Goal: Task Accomplishment & Management: Use online tool/utility

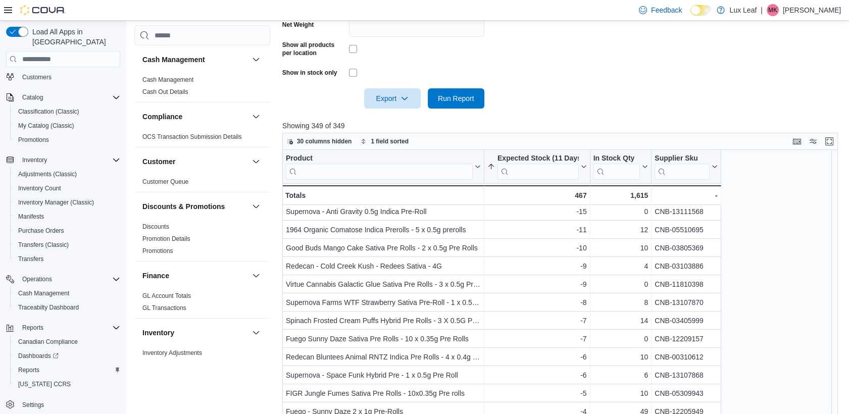
scroll to position [112, 0]
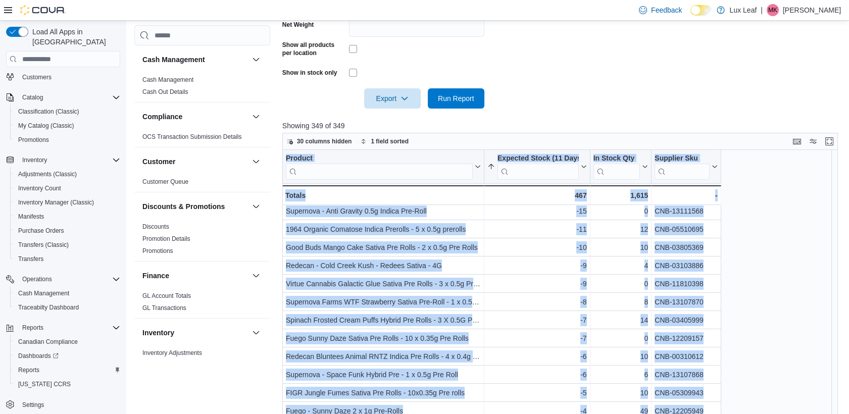
drag, startPoint x: 837, startPoint y: 215, endPoint x: 853, endPoint y: 146, distance: 70.4
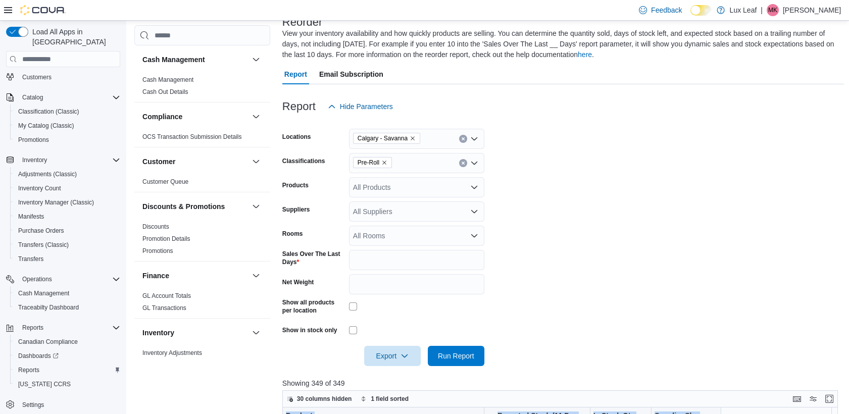
scroll to position [0, 0]
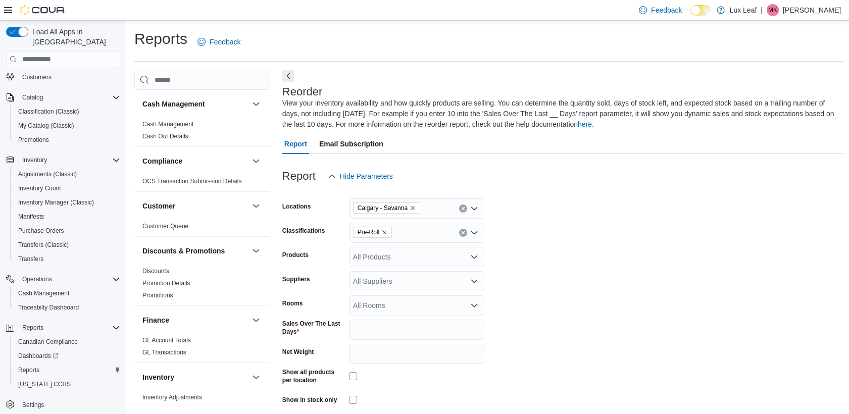
click at [381, 232] on icon "Remove Pre-Roll from selection in this group" at bounding box center [384, 232] width 6 height 6
type input "***"
click at [385, 248] on span "Infused Pre-Rolls" at bounding box center [398, 250] width 54 height 10
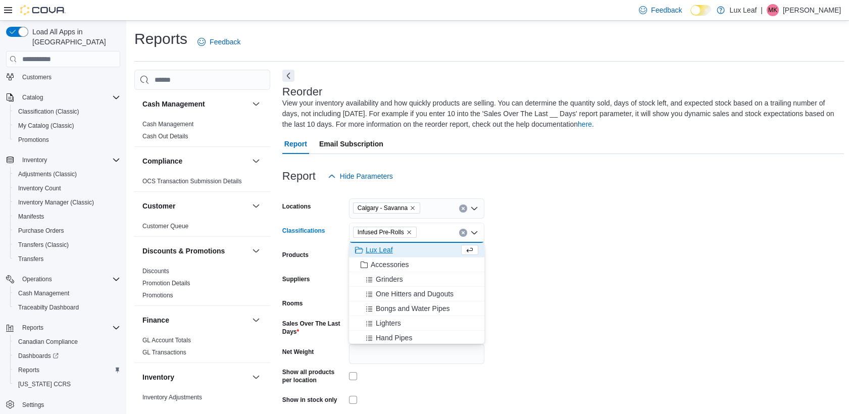
click at [574, 272] on form "Locations [GEOGRAPHIC_DATA] - Savanna Classifications Infused Pre-Rolls Combo b…" at bounding box center [562, 310] width 561 height 249
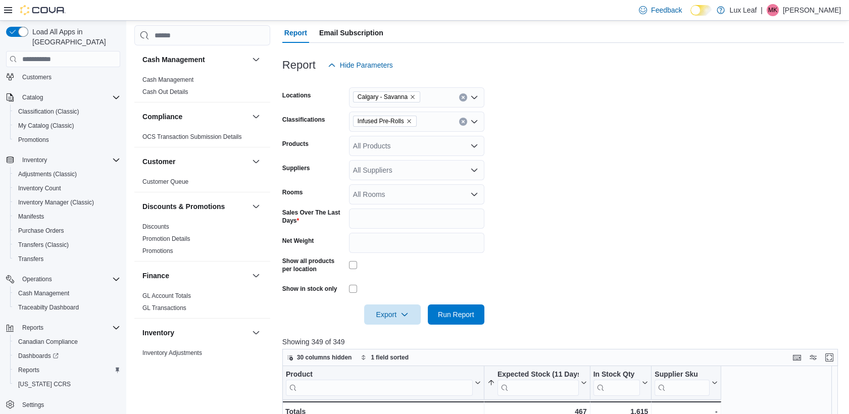
scroll to position [112, 0]
click at [460, 316] on span "Run Report" at bounding box center [456, 313] width 36 height 10
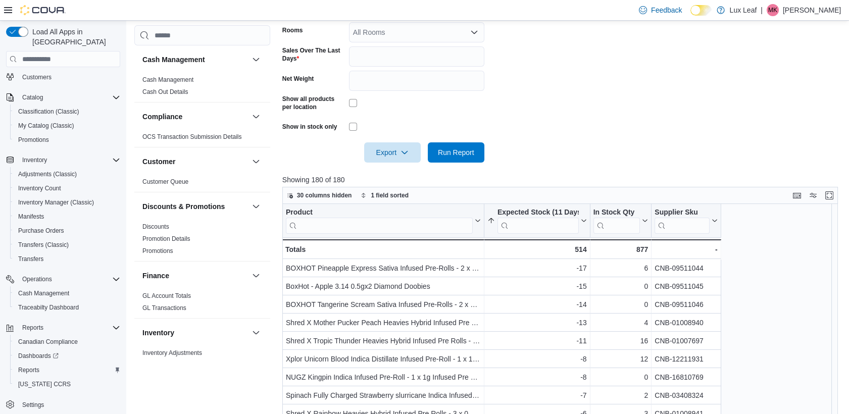
scroll to position [385, 0]
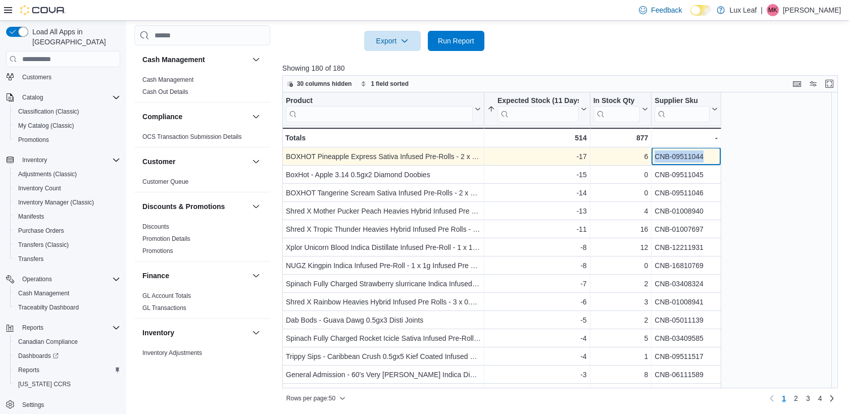
drag, startPoint x: 705, startPoint y: 154, endPoint x: 655, endPoint y: 155, distance: 50.5
click at [655, 155] on div "CNB-09511044" at bounding box center [685, 156] width 63 height 12
drag, startPoint x: 655, startPoint y: 155, endPoint x: 664, endPoint y: 155, distance: 9.1
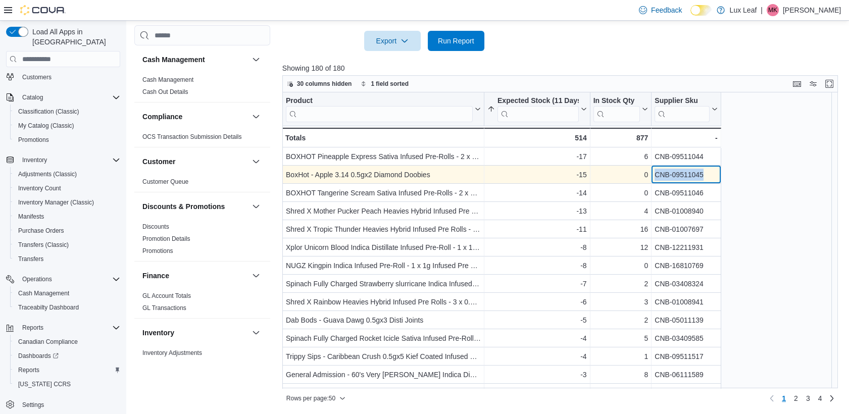
drag, startPoint x: 710, startPoint y: 173, endPoint x: 651, endPoint y: 176, distance: 58.7
click at [651, 176] on div "CNB-09511045 - Supplier Sku, column 4, row 2" at bounding box center [685, 175] width 69 height 18
drag, startPoint x: 651, startPoint y: 176, endPoint x: 662, endPoint y: 172, distance: 12.0
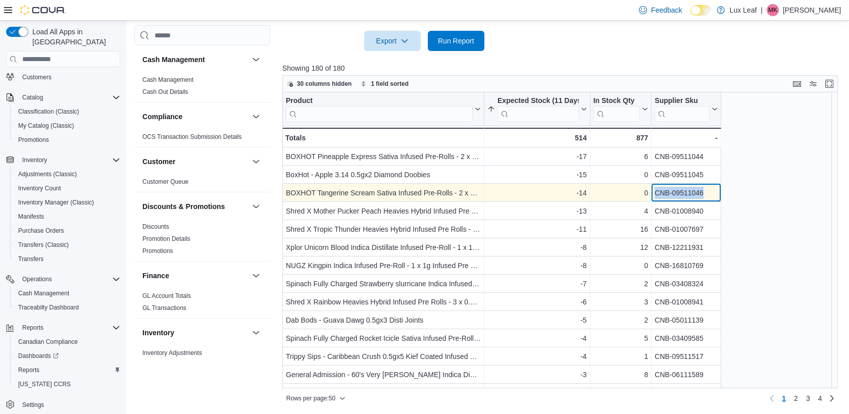
drag, startPoint x: 708, startPoint y: 193, endPoint x: 656, endPoint y: 193, distance: 52.0
click at [656, 193] on div "CNB-09511046" at bounding box center [685, 193] width 63 height 12
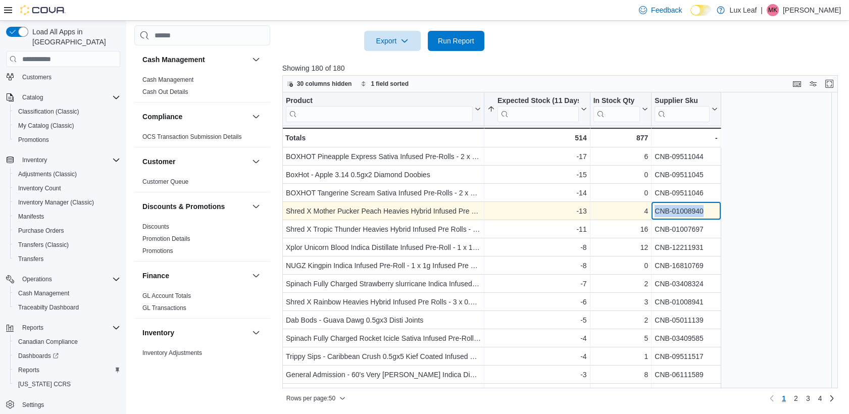
drag, startPoint x: 709, startPoint y: 210, endPoint x: 649, endPoint y: 211, distance: 60.6
click at [649, 211] on div "Shred X Mother Pucker Peach Heavies Hybrid Infused Pre Rolls - 3 x 0.5g Infused…" at bounding box center [501, 211] width 439 height 18
drag, startPoint x: 649, startPoint y: 211, endPoint x: 661, endPoint y: 211, distance: 12.6
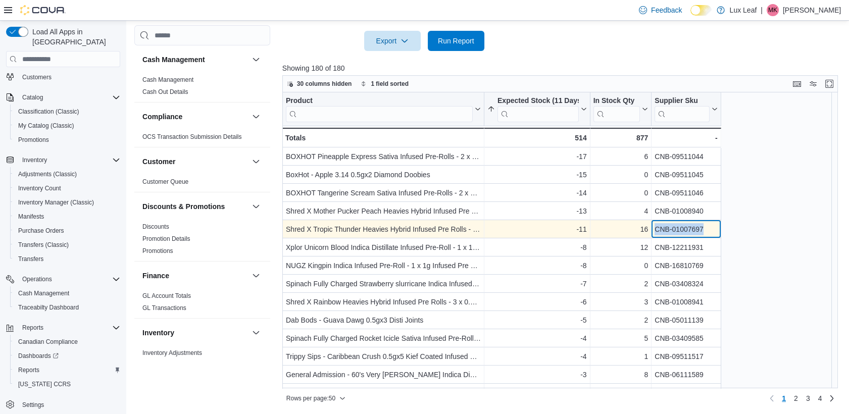
drag, startPoint x: 707, startPoint y: 229, endPoint x: 650, endPoint y: 232, distance: 57.2
click at [650, 232] on div "Shred X Tropic Thunder Heavies Hybrid Infused Pre Rolls - 3 x 0.5g Infused Pre …" at bounding box center [501, 229] width 439 height 18
drag, startPoint x: 650, startPoint y: 232, endPoint x: 662, endPoint y: 229, distance: 13.0
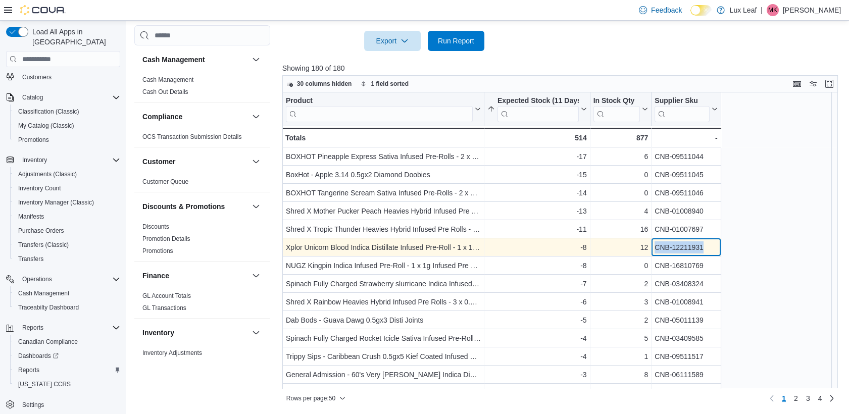
drag, startPoint x: 707, startPoint y: 244, endPoint x: 651, endPoint y: 245, distance: 56.0
click at [651, 245] on div "CNB-12211931 - Supplier Sku, column 4, row 6" at bounding box center [685, 247] width 69 height 18
drag, startPoint x: 651, startPoint y: 245, endPoint x: 661, endPoint y: 245, distance: 10.6
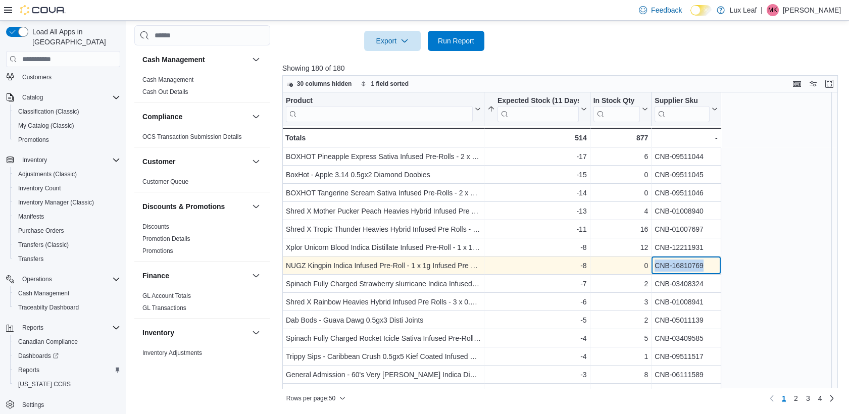
drag, startPoint x: 705, startPoint y: 265, endPoint x: 655, endPoint y: 266, distance: 50.0
click at [655, 266] on div "CNB-16810769" at bounding box center [685, 265] width 63 height 12
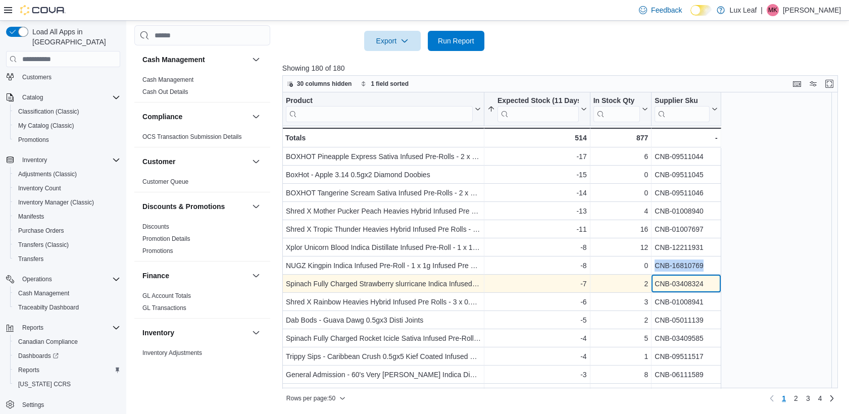
click at [711, 276] on div "CNB-03408324 - Supplier Sku, column 4, row 8" at bounding box center [685, 284] width 69 height 18
drag, startPoint x: 711, startPoint y: 279, endPoint x: 654, endPoint y: 283, distance: 56.7
click at [654, 283] on div "CNB-03408324" at bounding box center [685, 284] width 63 height 12
drag, startPoint x: 654, startPoint y: 283, endPoint x: 667, endPoint y: 282, distance: 12.7
copy div "CNB-03408324"
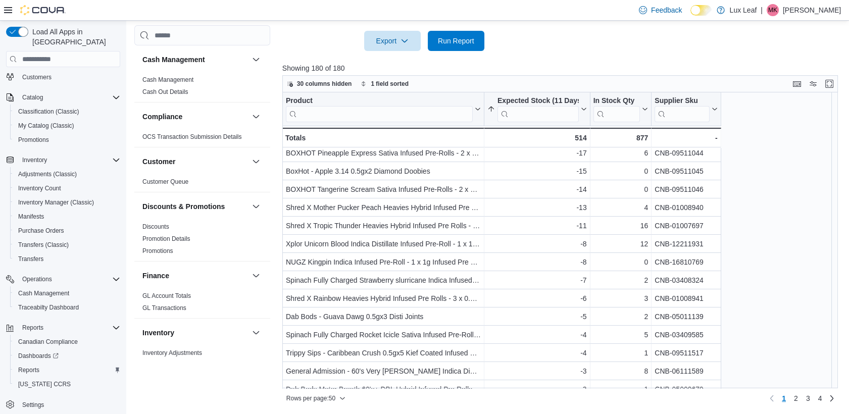
scroll to position [0, 0]
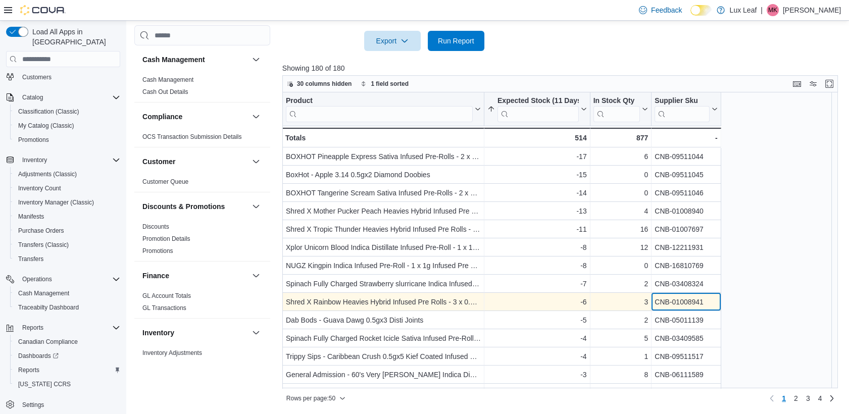
click at [706, 298] on div "CNB-01008941" at bounding box center [685, 302] width 63 height 12
drag, startPoint x: 707, startPoint y: 298, endPoint x: 660, endPoint y: 302, distance: 47.1
click at [660, 302] on div "CNB-01008941" at bounding box center [685, 302] width 63 height 12
copy div "CNB-01008941"
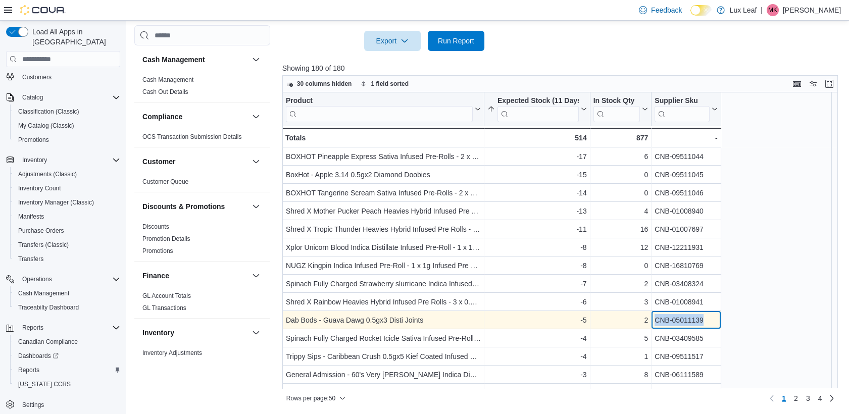
drag, startPoint x: 708, startPoint y: 318, endPoint x: 653, endPoint y: 319, distance: 55.0
click at [653, 319] on div "CNB-05011139 - Supplier Sku, column 4, row 10" at bounding box center [685, 320] width 69 height 18
drag, startPoint x: 653, startPoint y: 319, endPoint x: 667, endPoint y: 319, distance: 13.6
copy div "CNB-05011139"
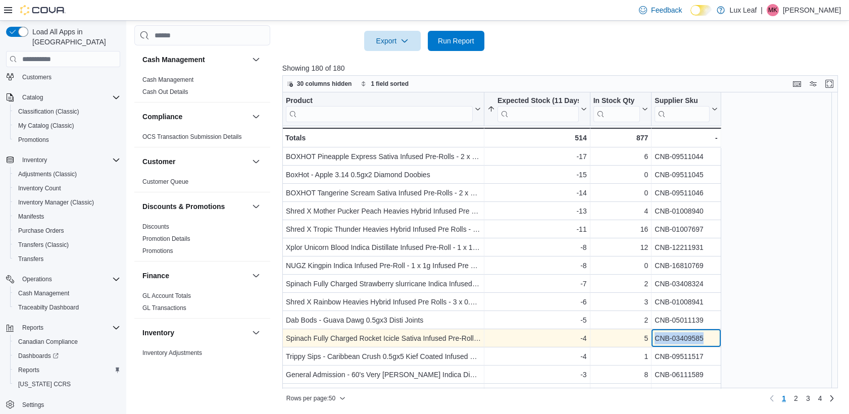
drag, startPoint x: 706, startPoint y: 335, endPoint x: 652, endPoint y: 340, distance: 54.7
click at [652, 340] on div "CNB-03409585 - Supplier Sku, column 4, row 11" at bounding box center [685, 338] width 69 height 18
drag, startPoint x: 652, startPoint y: 340, endPoint x: 684, endPoint y: 339, distance: 32.3
copy div "CNB-03409585"
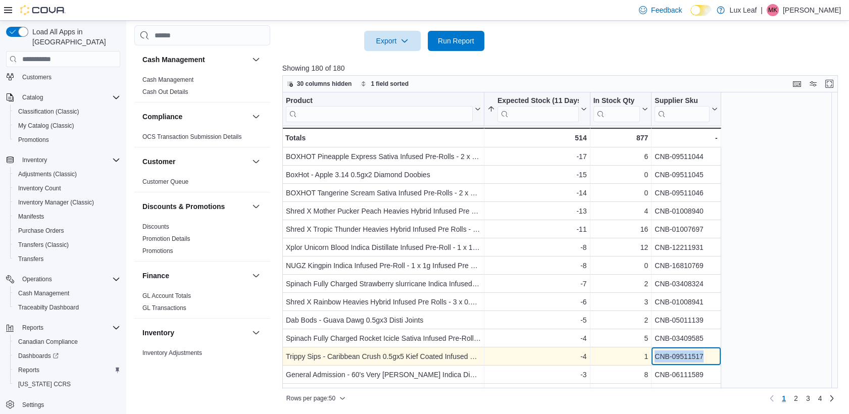
drag, startPoint x: 707, startPoint y: 356, endPoint x: 656, endPoint y: 356, distance: 50.5
click at [656, 356] on div "CNB-09511517" at bounding box center [685, 356] width 63 height 12
copy div "CNB-09511517"
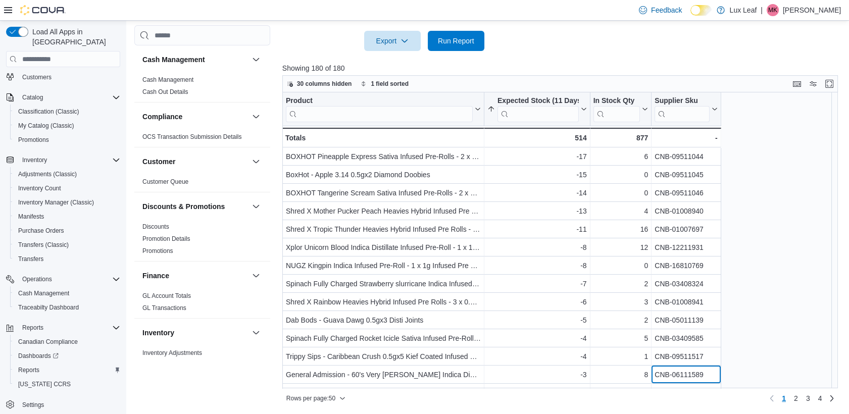
scroll to position [14, 0]
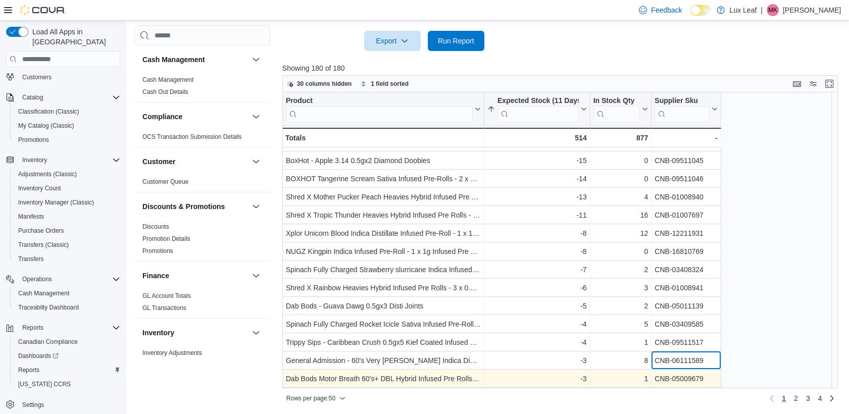
drag, startPoint x: 711, startPoint y: 371, endPoint x: 663, endPoint y: 372, distance: 48.0
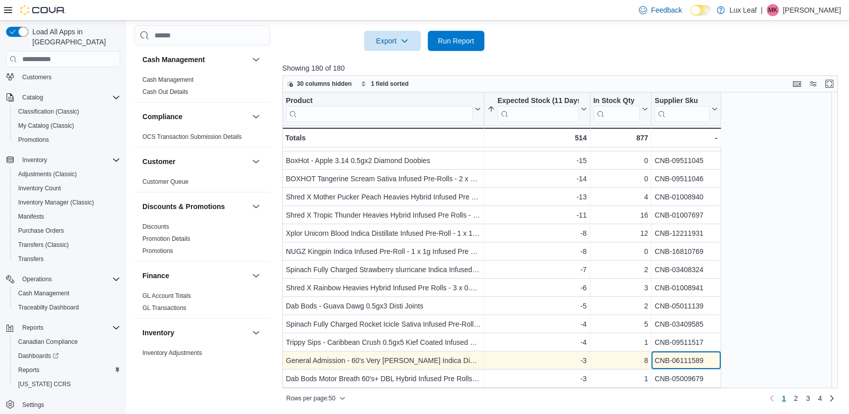
click at [710, 361] on div "CNB-06111589" at bounding box center [685, 360] width 63 height 12
drag, startPoint x: 710, startPoint y: 361, endPoint x: 660, endPoint y: 361, distance: 49.5
click at [660, 361] on div "CNB-06111589" at bounding box center [685, 360] width 63 height 12
copy div "CNB-06111589"
